Goal: Find specific page/section: Find specific page/section

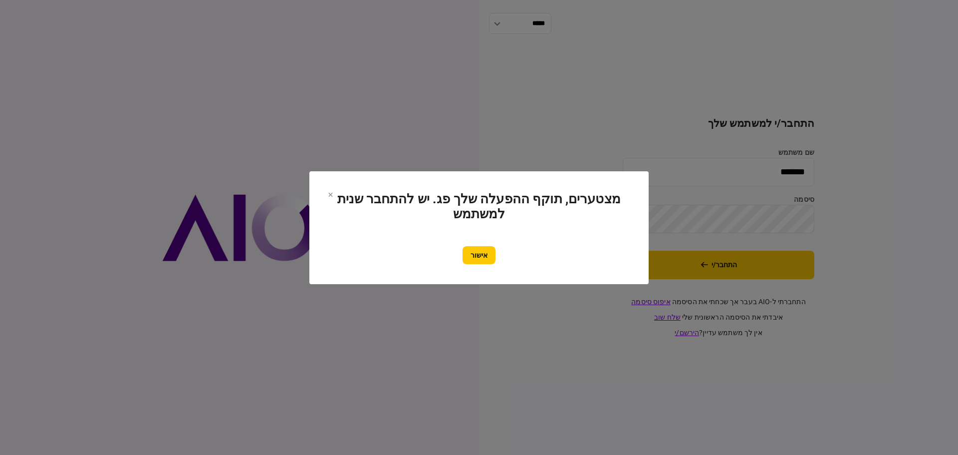
click at [473, 253] on button "אישור" at bounding box center [479, 255] width 33 height 18
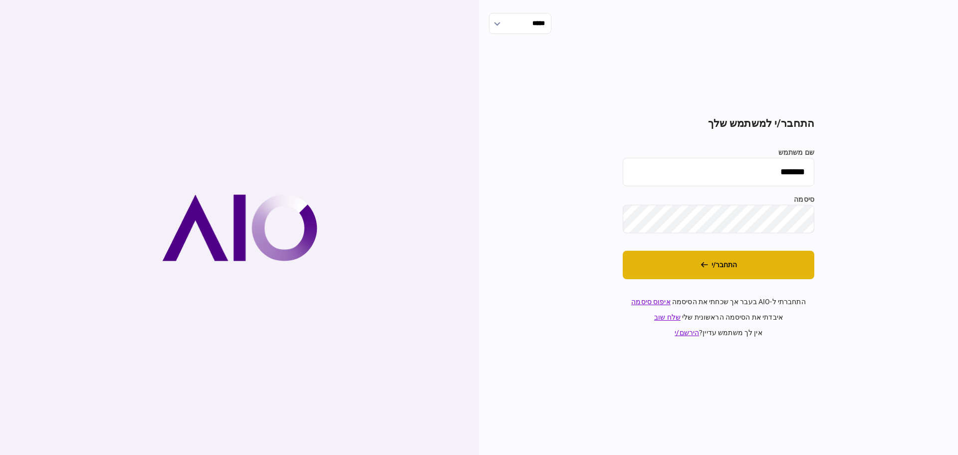
click at [725, 266] on button "התחבר/י" at bounding box center [719, 265] width 192 height 28
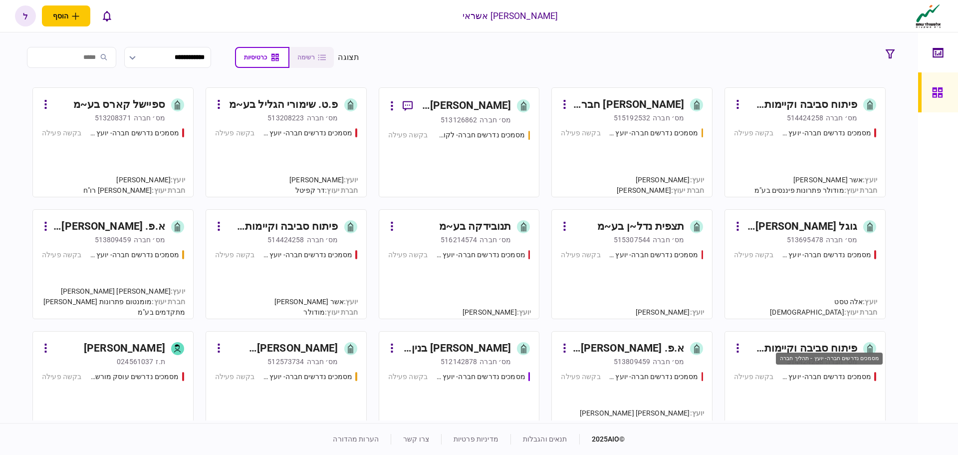
click at [793, 373] on div "מסמכים נדרשים חברה- יועץ - תהליך חברה" at bounding box center [827, 376] width 90 height 10
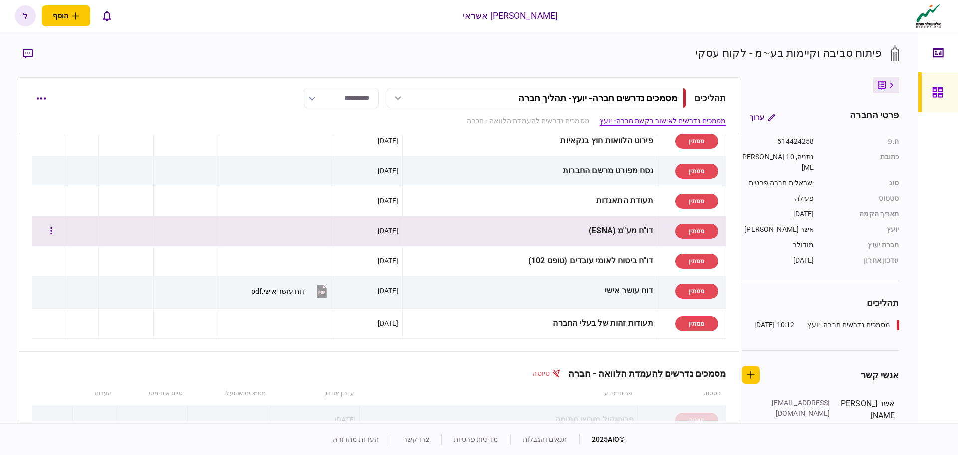
scroll to position [250, 0]
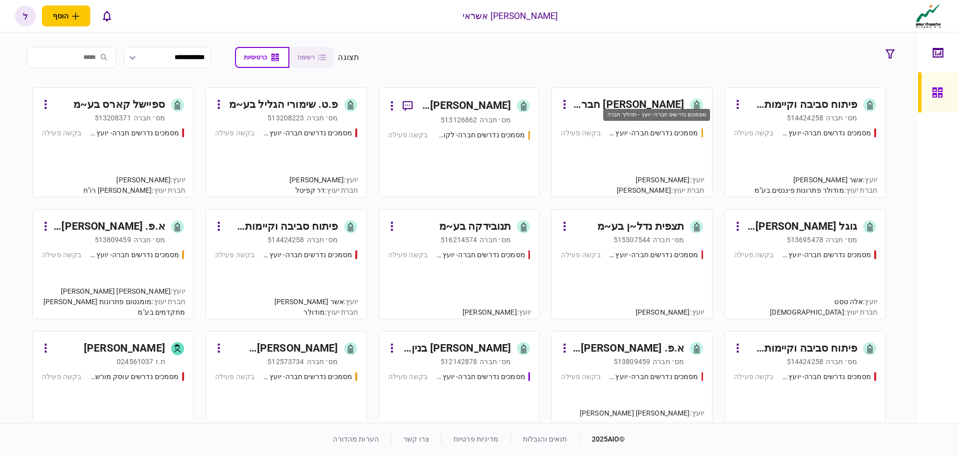
click at [634, 131] on div "מסמכים נדרשים חברה- יועץ - תהליך חברה" at bounding box center [654, 133] width 90 height 10
click at [632, 131] on div "מסמכים נדרשים חברה- יועץ - תהליך חברה" at bounding box center [654, 133] width 90 height 10
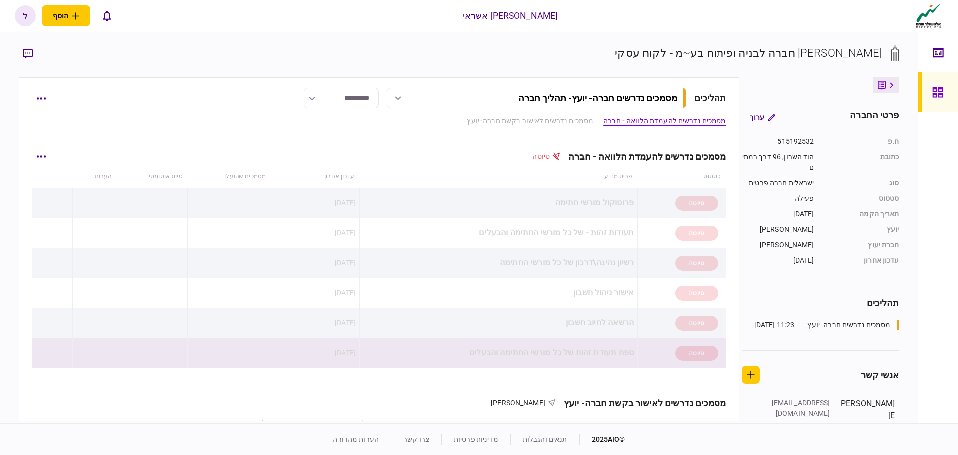
scroll to position [200, 0]
